Goal: Information Seeking & Learning: Learn about a topic

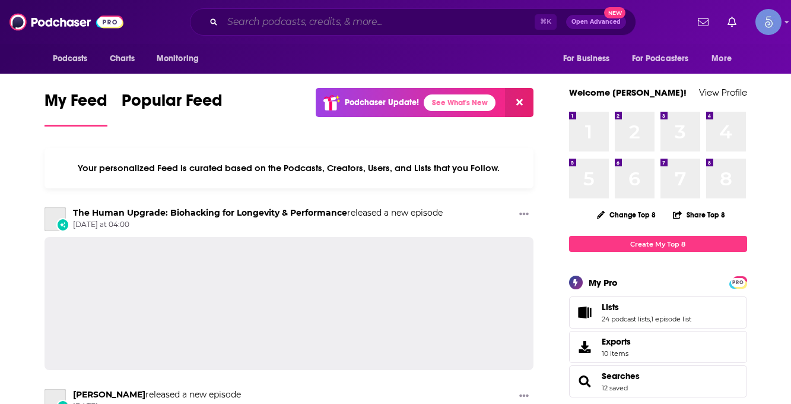
click at [280, 27] on input "Search podcasts, credits, & more..." at bounding box center [379, 21] width 312 height 19
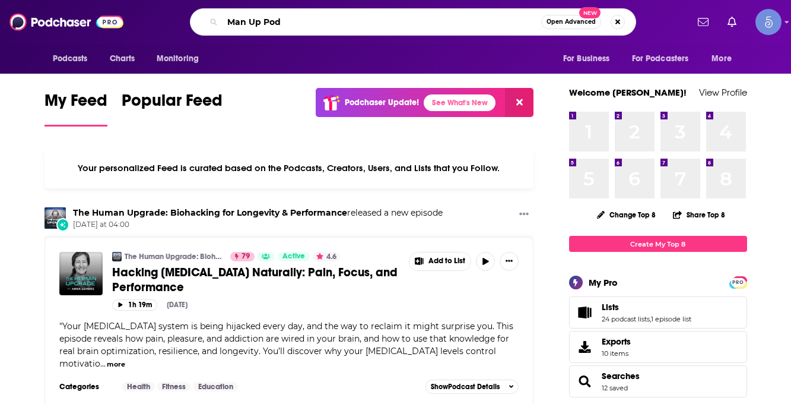
type input "Man Up Pod"
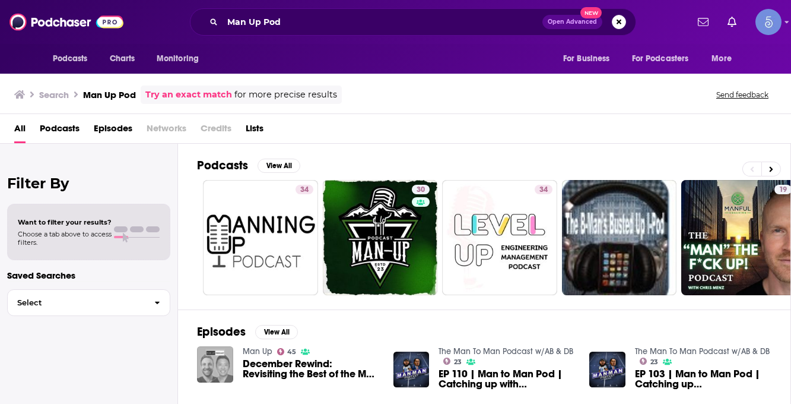
click at [209, 369] on img "December Rewind: Revisiting the Best of the Man Up Pod" at bounding box center [215, 364] width 36 height 36
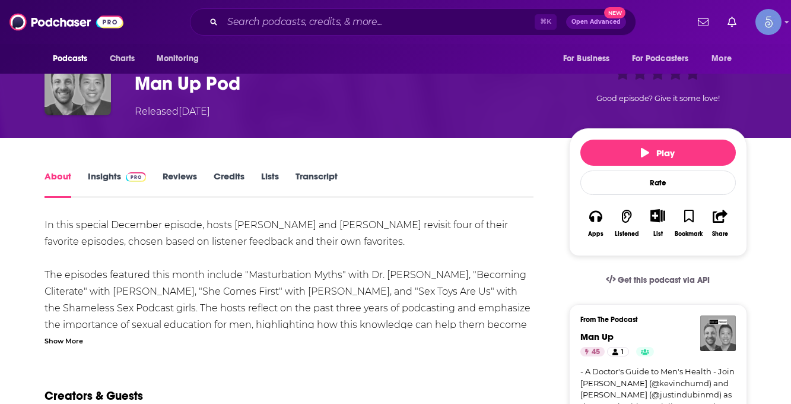
scroll to position [140, 0]
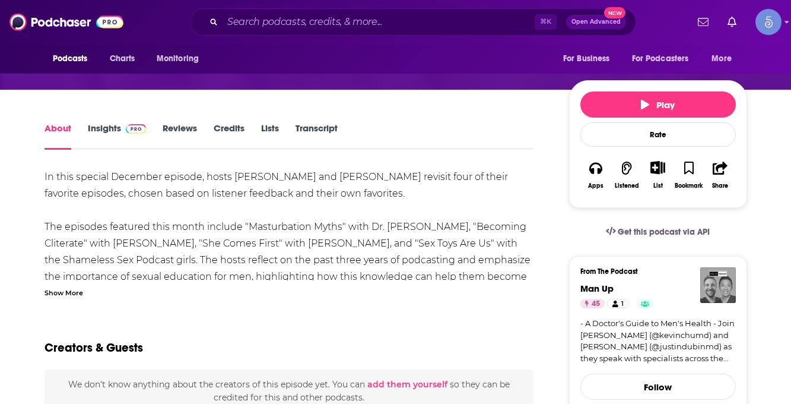
click at [107, 123] on link "Insights" at bounding box center [117, 135] width 59 height 27
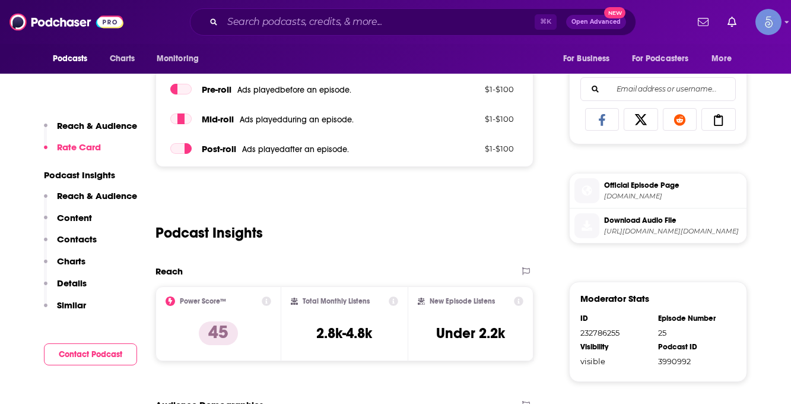
scroll to position [538, 0]
